Goal: Navigation & Orientation: Find specific page/section

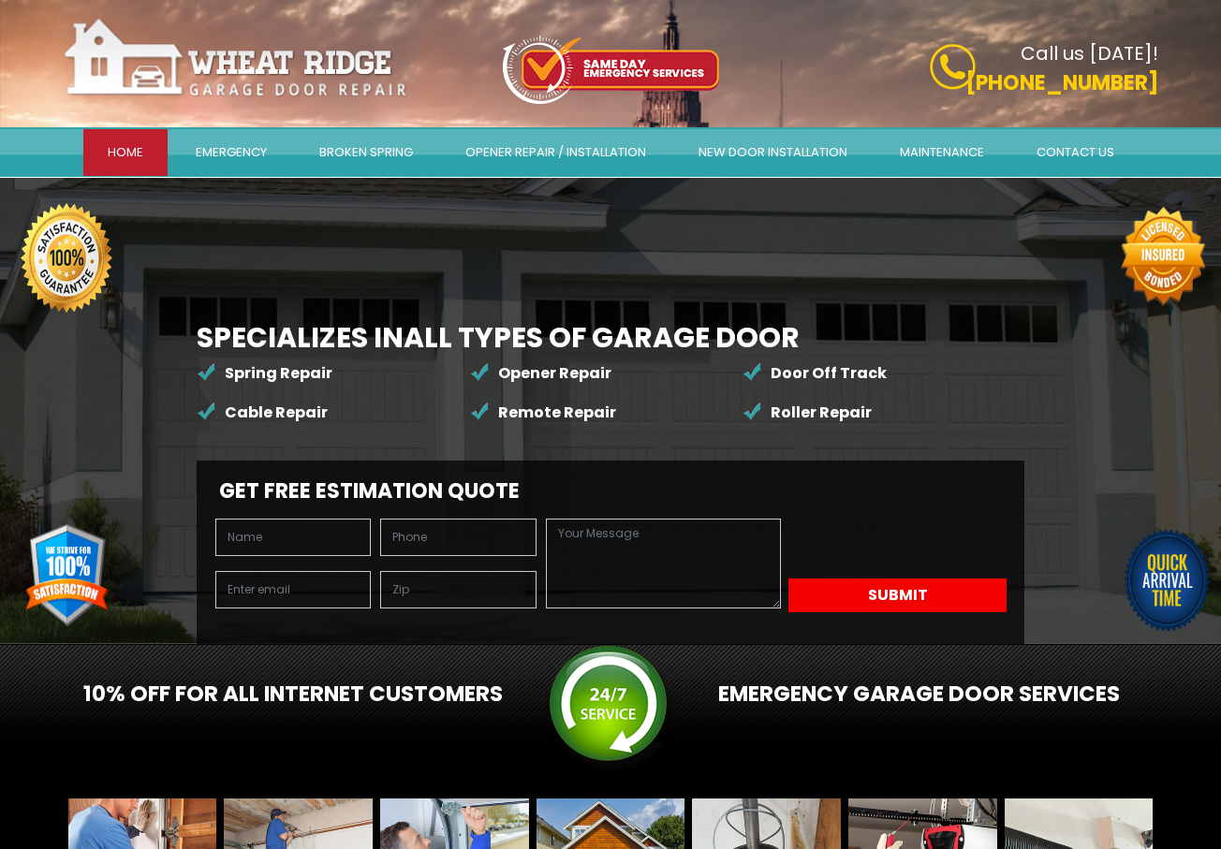
click at [228, 144] on link "Emergency" at bounding box center [231, 152] width 120 height 47
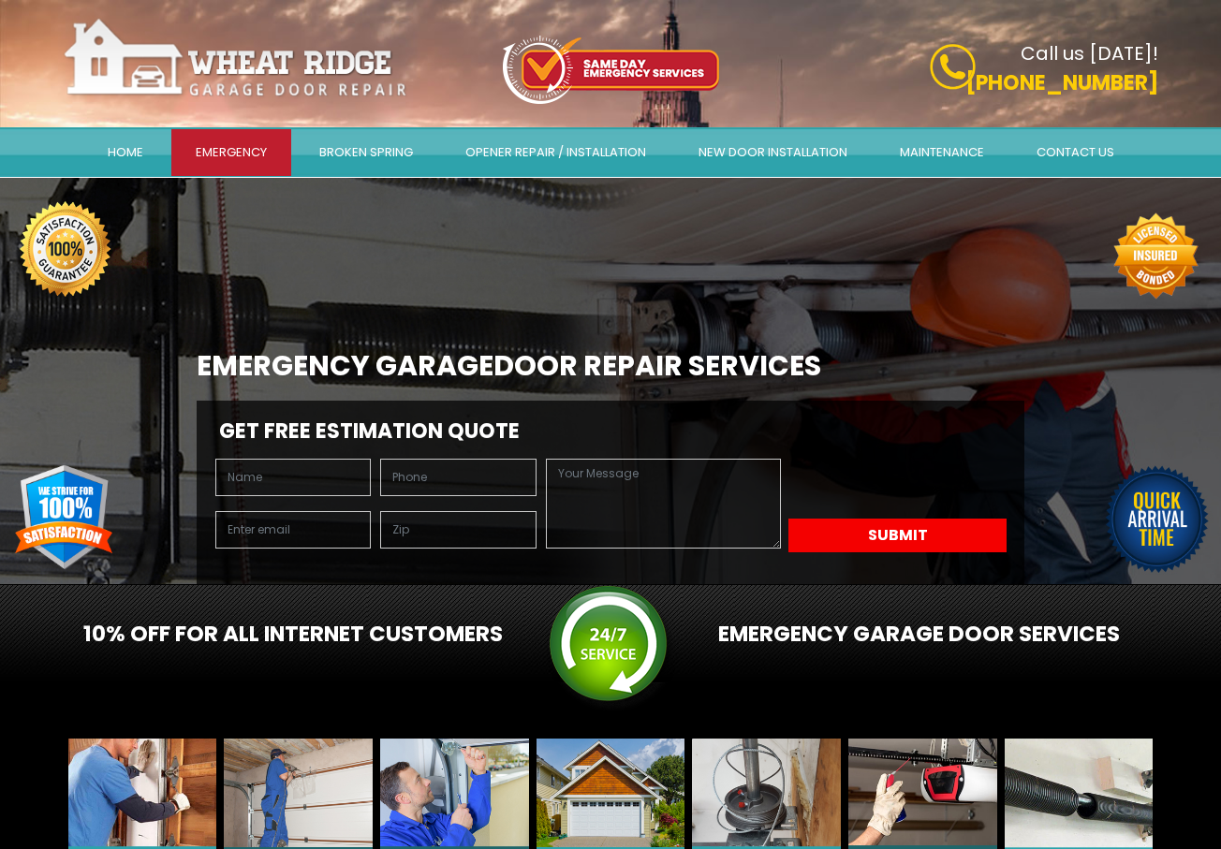
click at [1089, 156] on link "Contact Us" at bounding box center [1075, 152] width 126 height 47
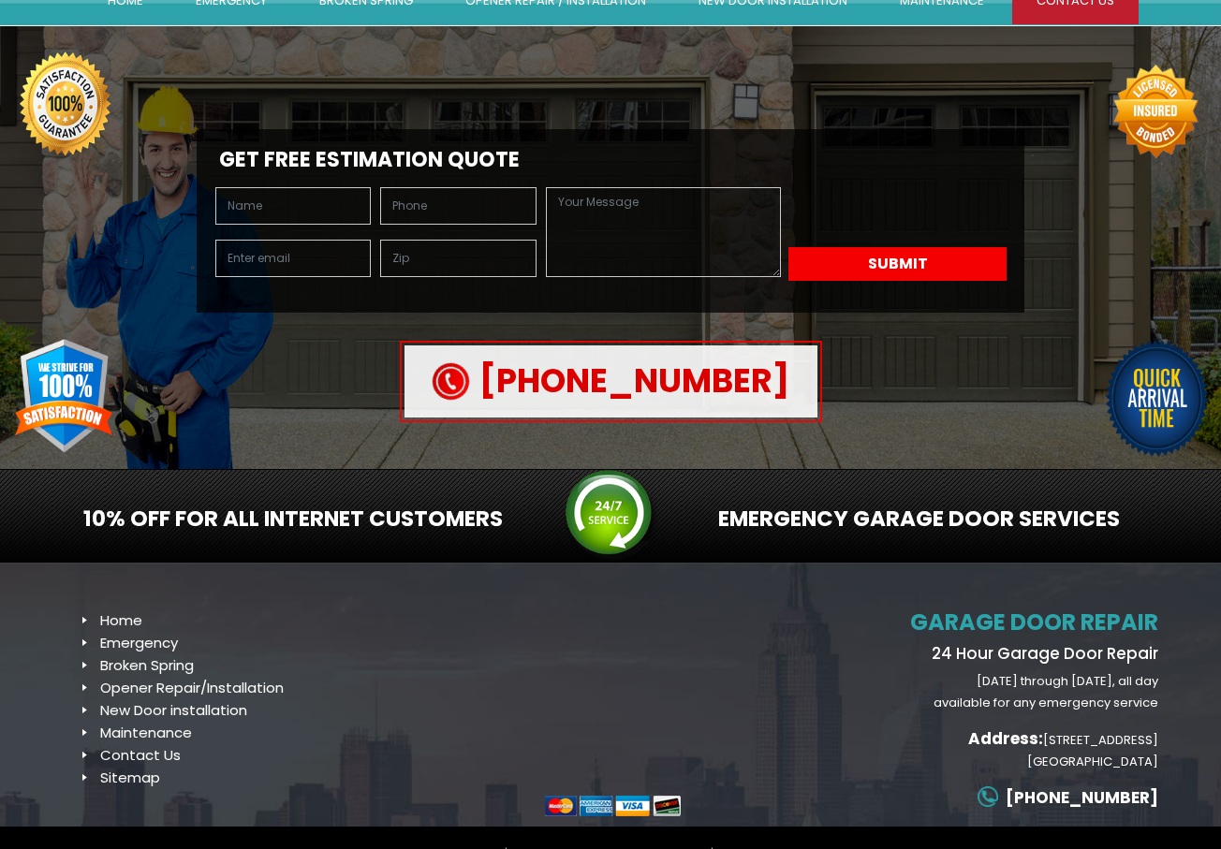
scroll to position [180, 0]
